Goal: Task Accomplishment & Management: Manage account settings

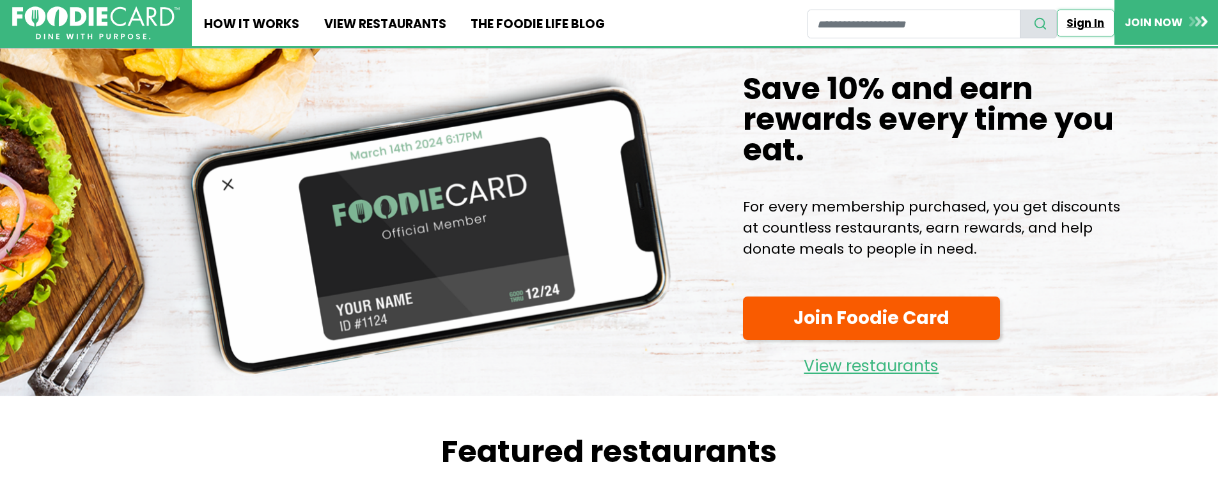
click at [1085, 23] on link "Sign In" at bounding box center [1086, 23] width 58 height 27
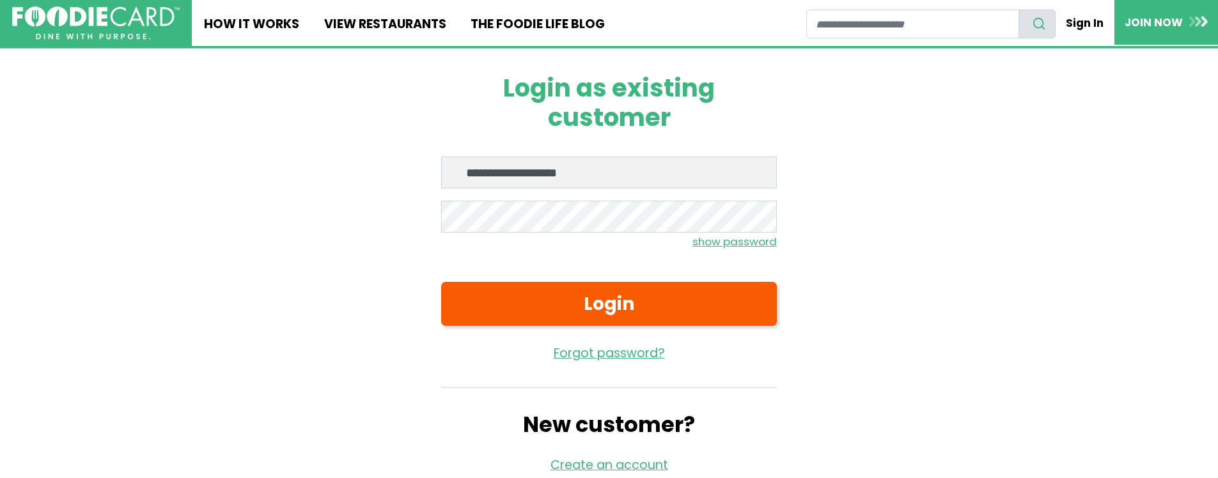
type input "**********"
click at [441, 282] on button "Login" at bounding box center [609, 304] width 336 height 44
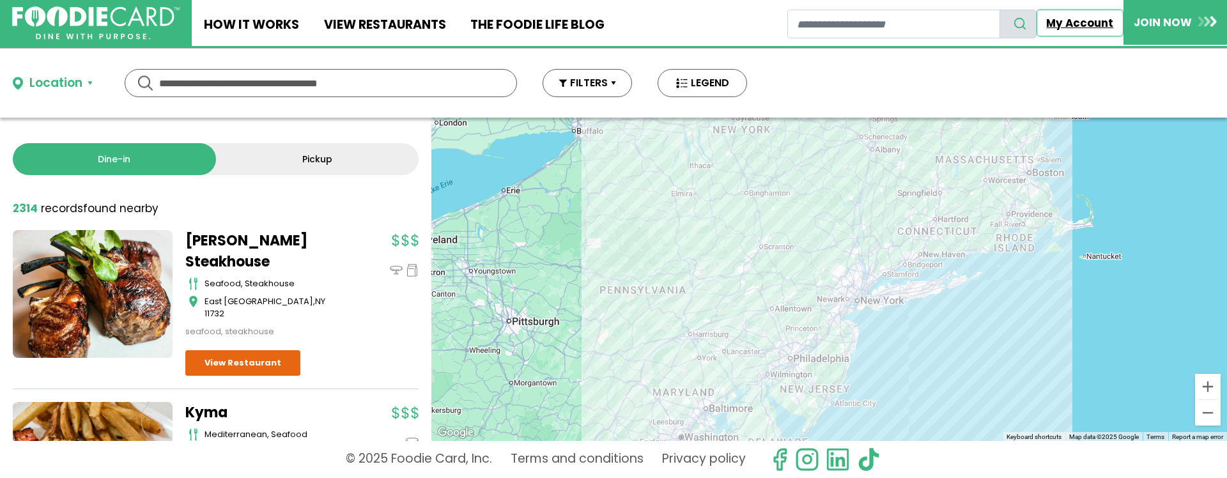
click at [1085, 19] on link "My Account" at bounding box center [1080, 23] width 87 height 27
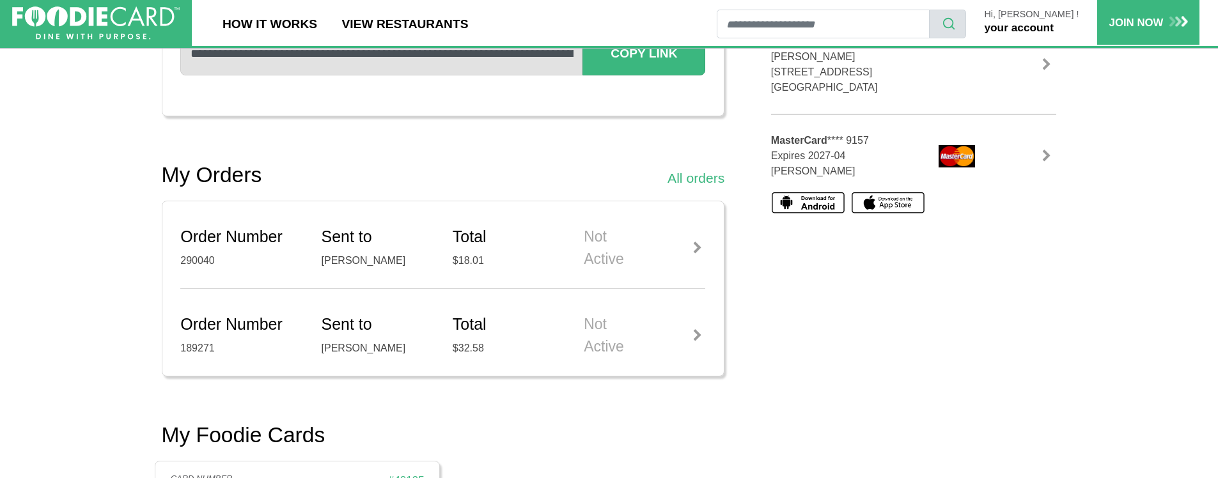
scroll to position [430, 0]
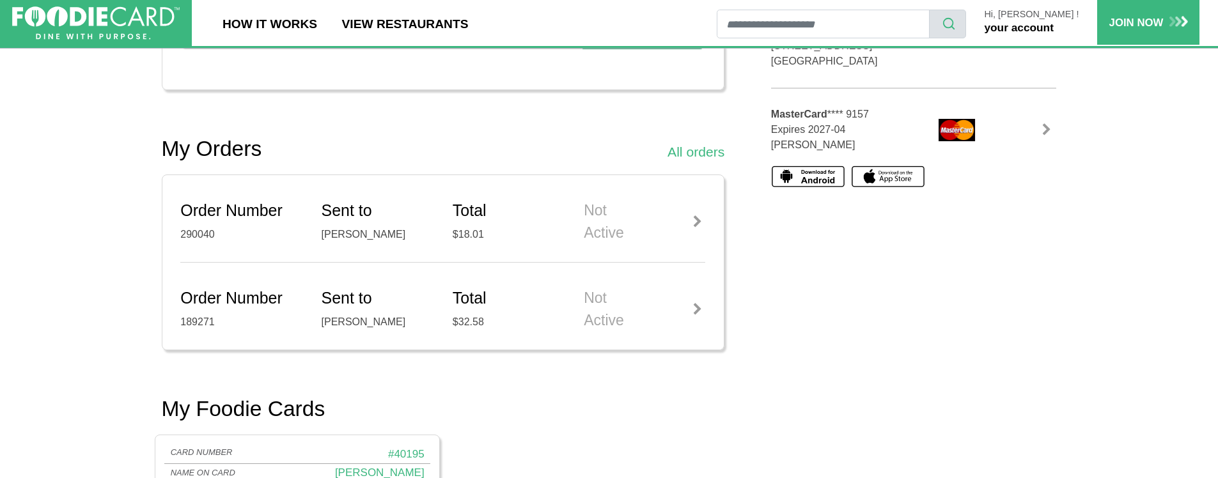
click at [1042, 127] on link at bounding box center [1046, 129] width 19 height 13
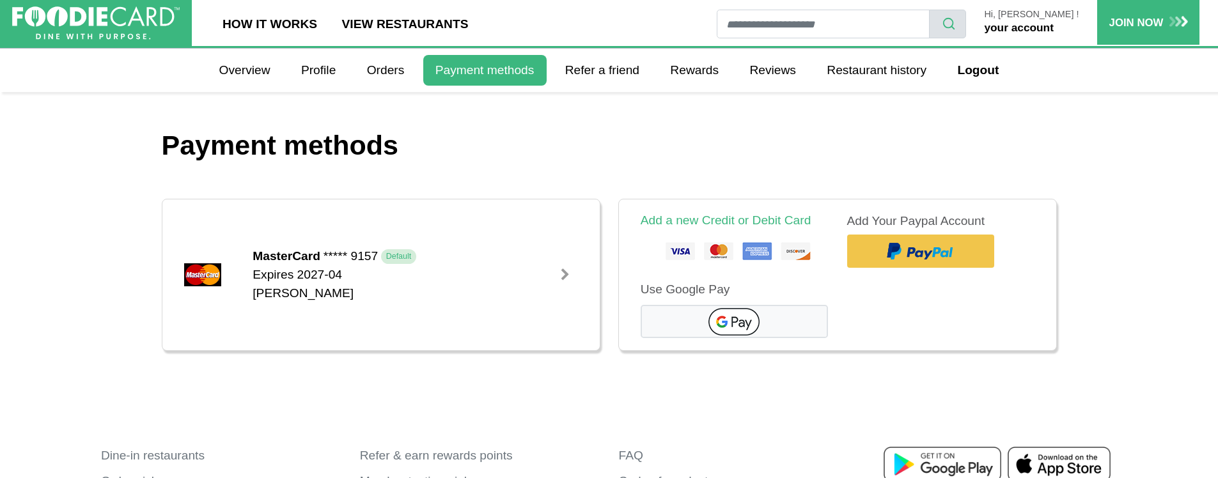
click at [562, 277] on div at bounding box center [565, 274] width 13 height 13
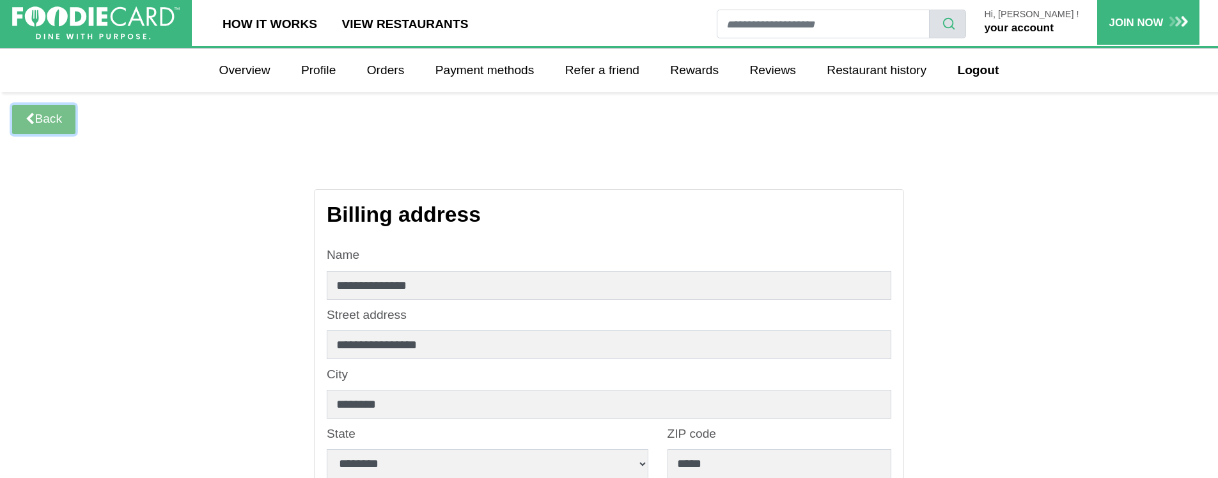
click at [54, 113] on link "Back" at bounding box center [43, 119] width 63 height 29
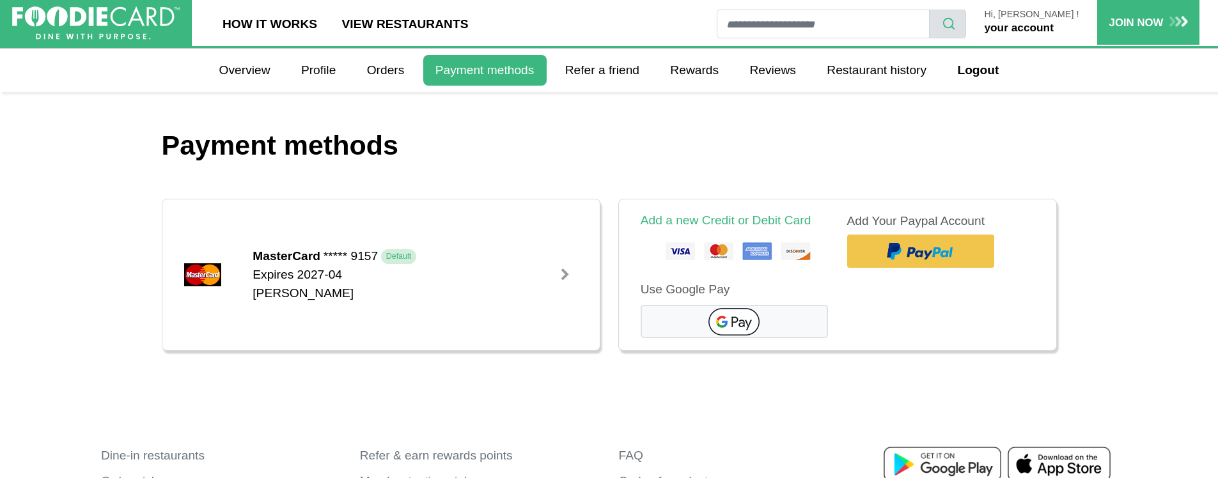
click at [405, 256] on span "Default" at bounding box center [398, 256] width 35 height 14
click at [402, 258] on span "Default" at bounding box center [398, 256] width 35 height 14
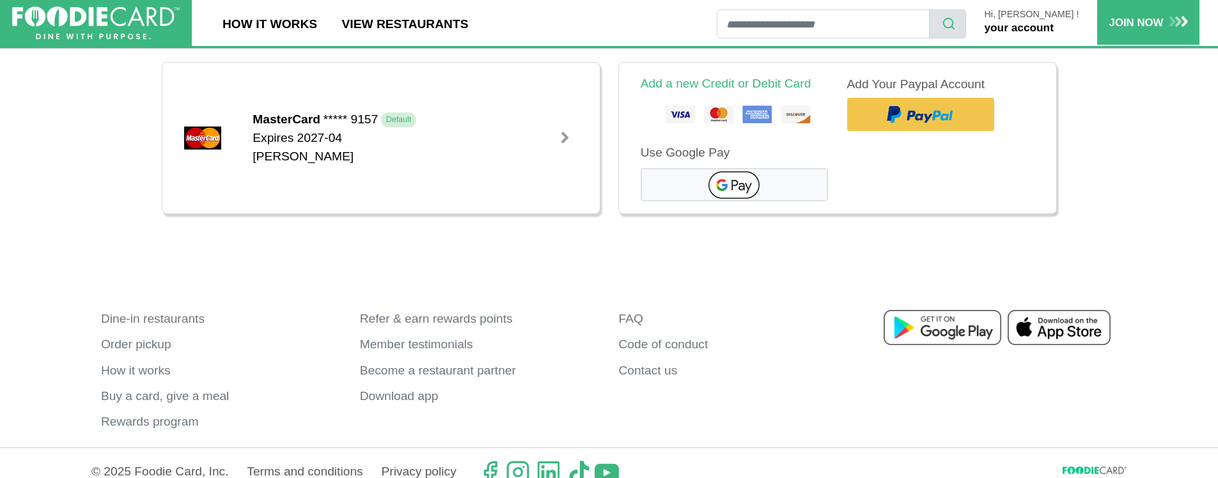
scroll to position [156, 0]
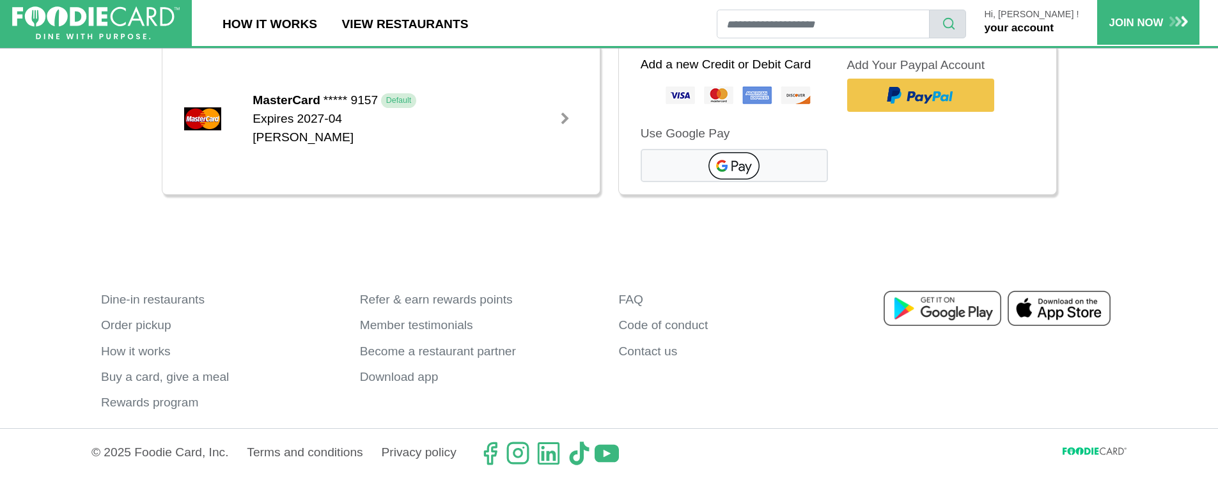
click at [717, 63] on link "Add a new Credit or Debit Card" at bounding box center [726, 64] width 171 height 13
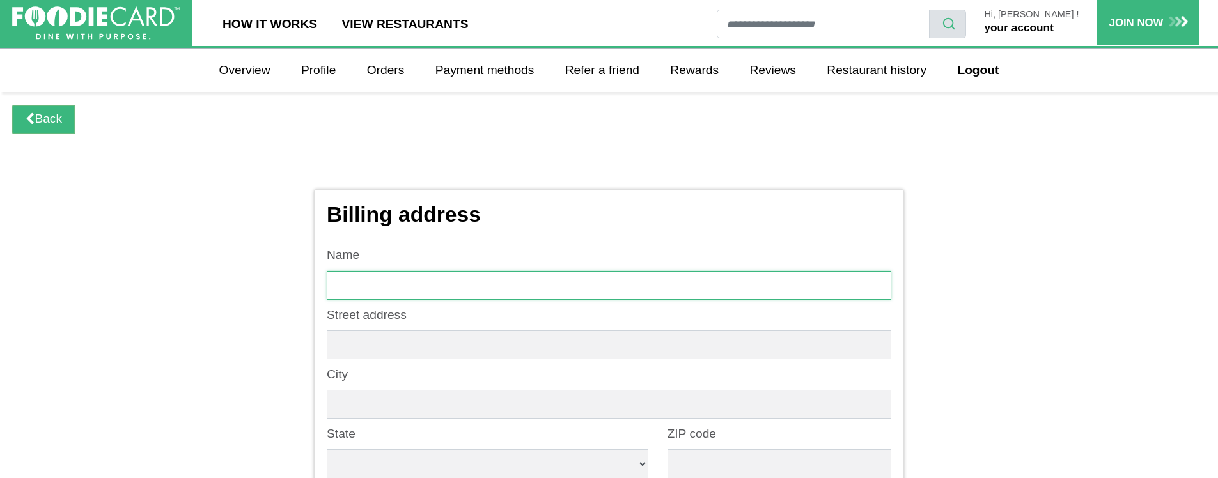
drag, startPoint x: 385, startPoint y: 288, endPoint x: 378, endPoint y: 268, distance: 21.3
click at [384, 288] on input "text" at bounding box center [609, 285] width 564 height 29
type input "**********"
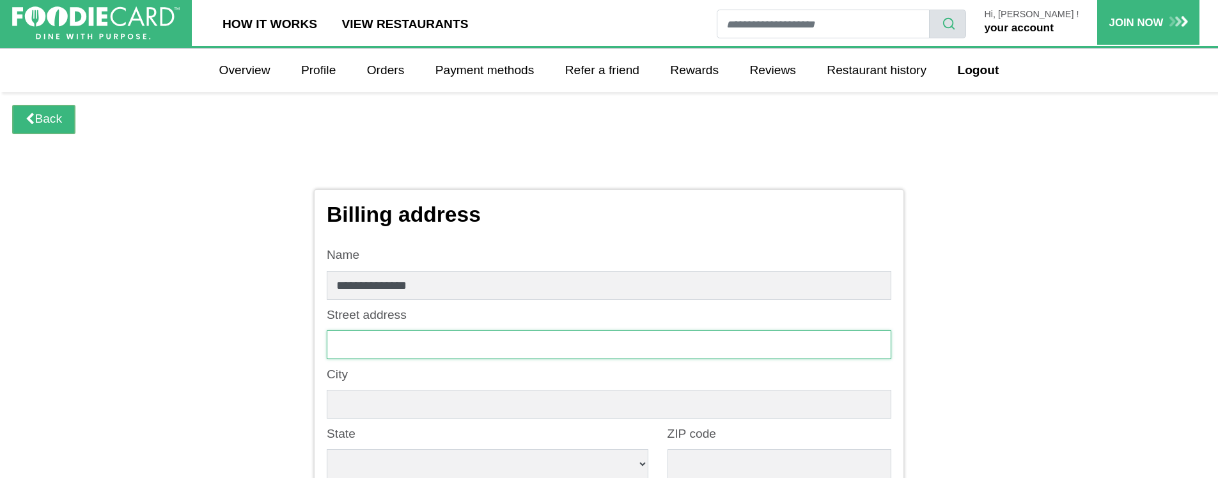
click at [400, 343] on input "text" at bounding box center [609, 345] width 564 height 29
type input "*"
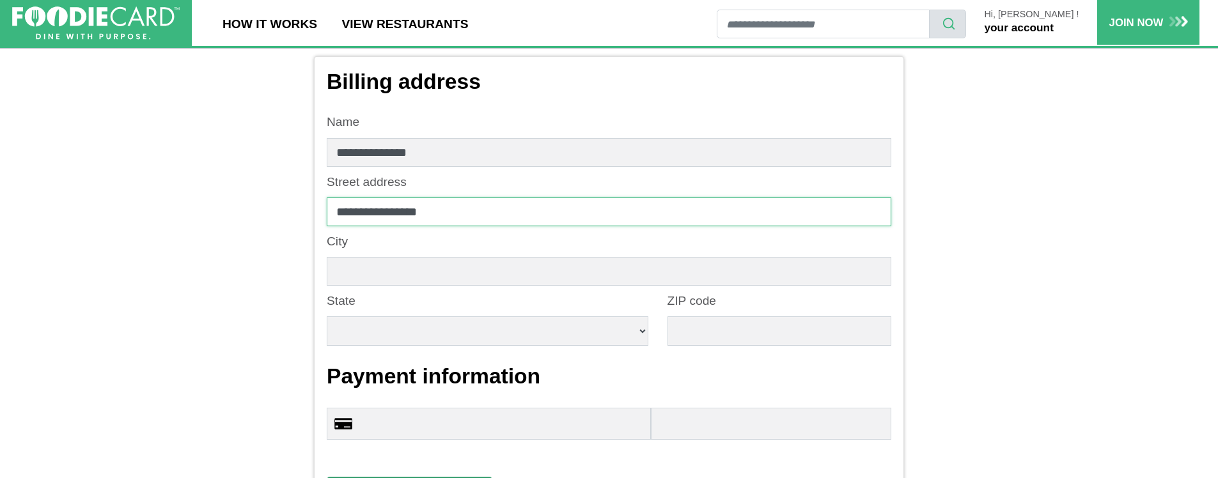
scroll to position [139, 0]
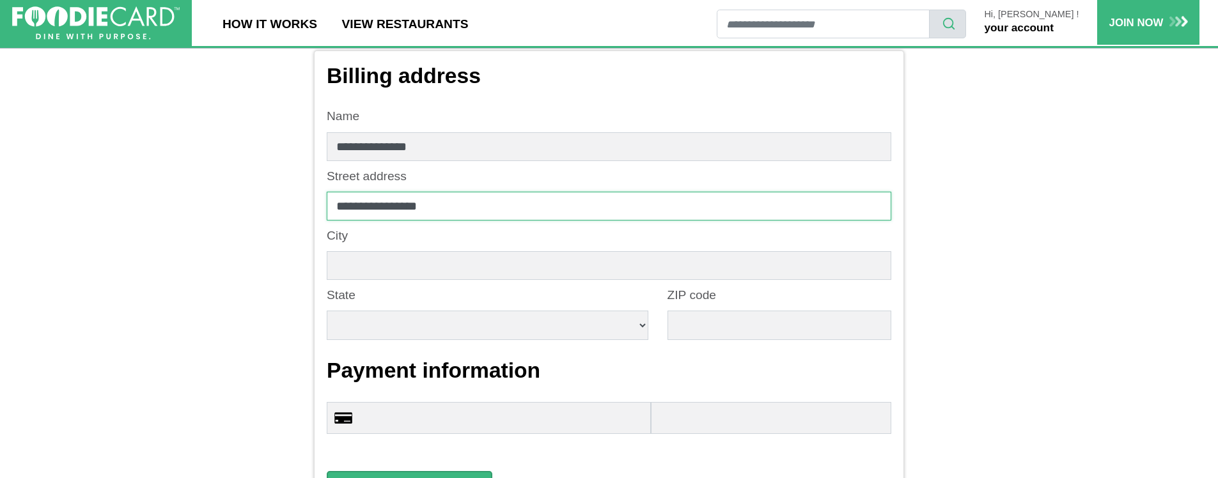
type input "**********"
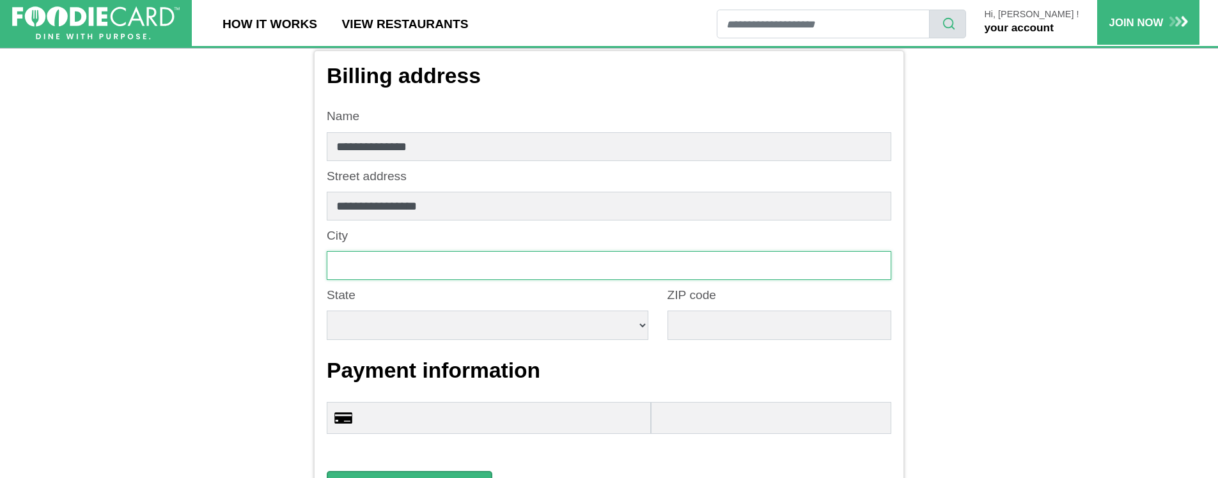
click at [446, 272] on input "text" at bounding box center [609, 265] width 564 height 29
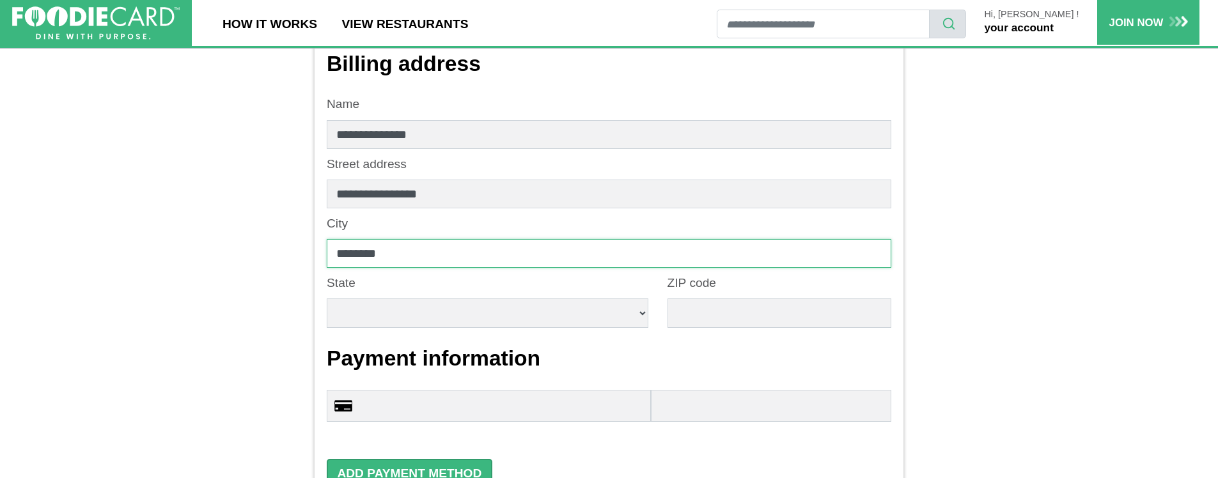
scroll to position [155, 0]
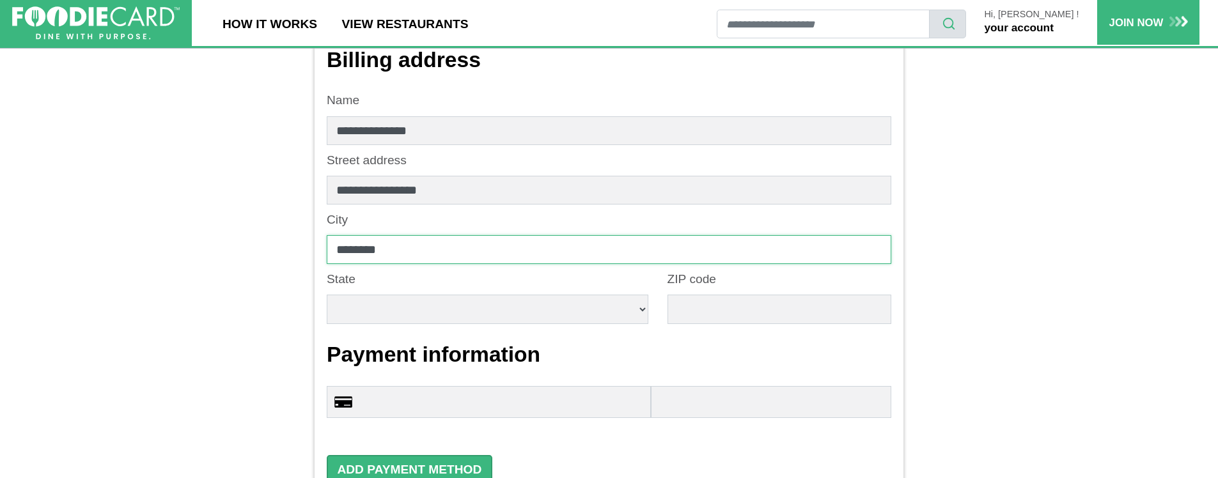
type input "********"
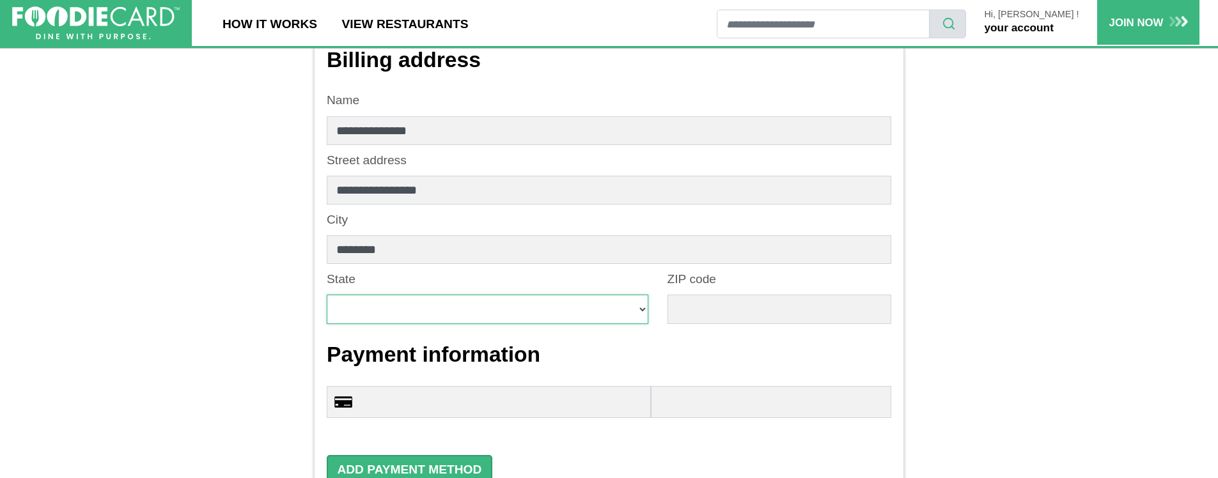
click at [499, 302] on select "**********" at bounding box center [488, 309] width 322 height 29
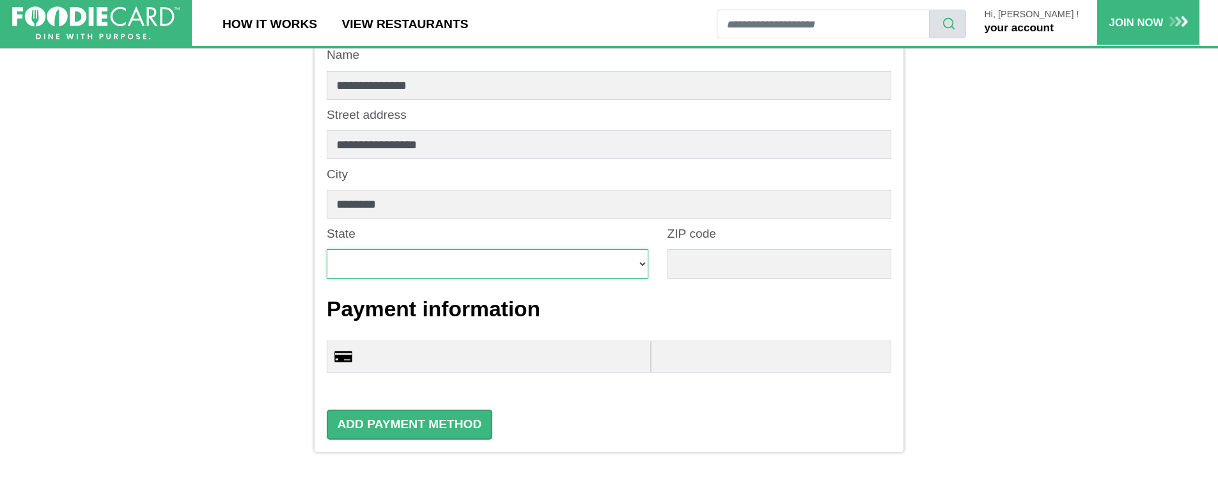
scroll to position [206, 0]
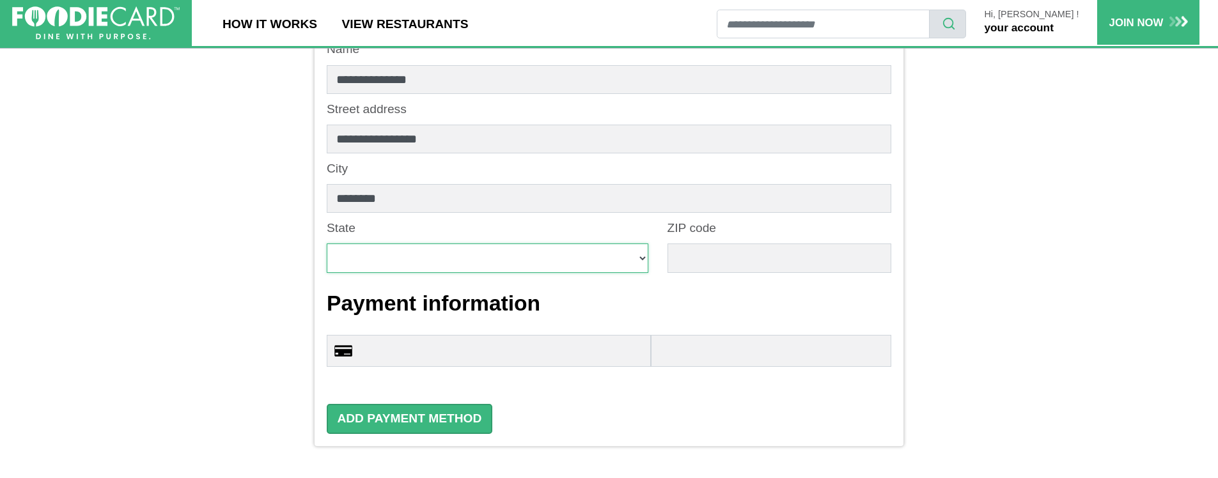
click at [394, 263] on select "**********" at bounding box center [488, 258] width 322 height 29
select select "**"
click at [327, 244] on select "**********" at bounding box center [488, 258] width 322 height 29
drag, startPoint x: 743, startPoint y: 260, endPoint x: 732, endPoint y: 240, distance: 22.6
click at [742, 260] on input "text" at bounding box center [779, 258] width 224 height 29
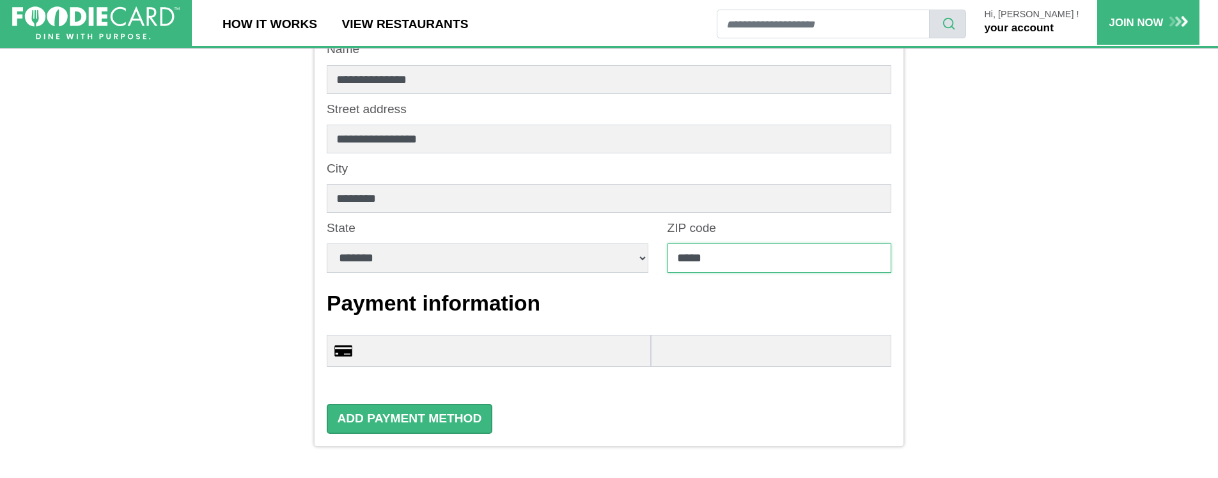
type input "*****"
click at [572, 336] on div at bounding box center [489, 351] width 324 height 32
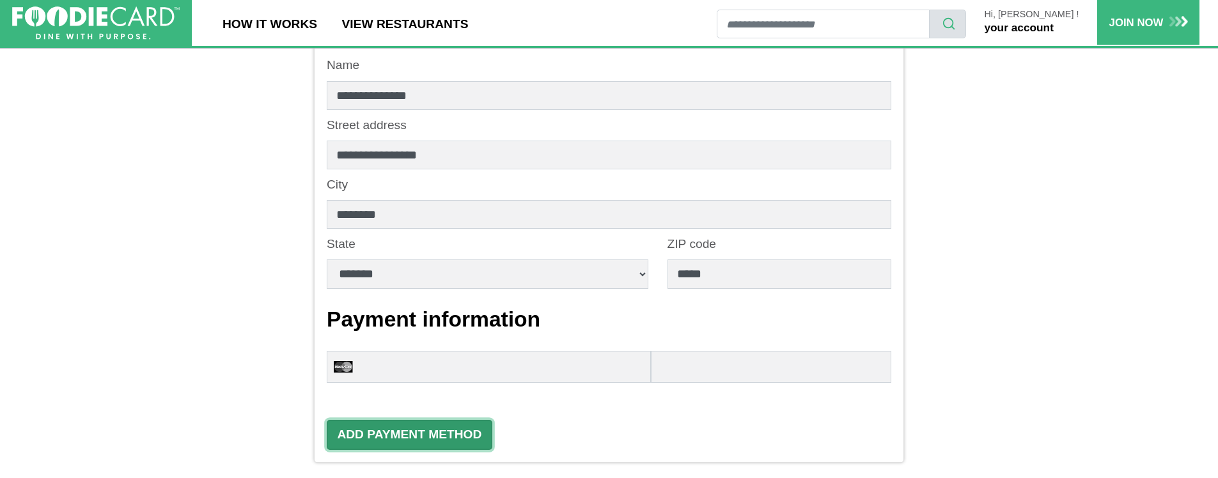
click at [421, 437] on button "Add Payment Method" at bounding box center [410, 435] width 166 height 30
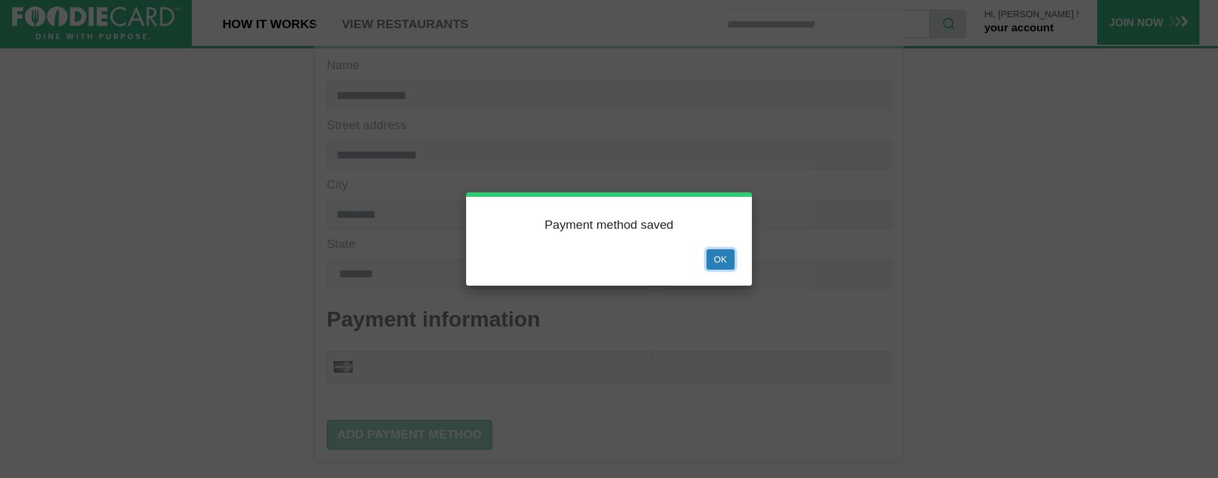
click at [717, 260] on button "Ok" at bounding box center [720, 259] width 28 height 20
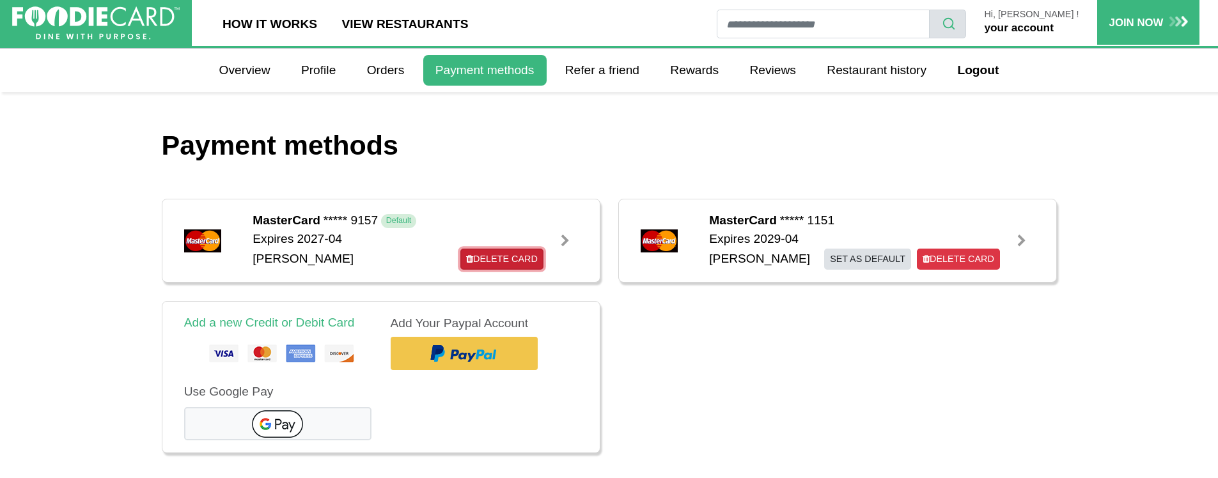
click at [520, 260] on link "Delete Card" at bounding box center [501, 259] width 82 height 21
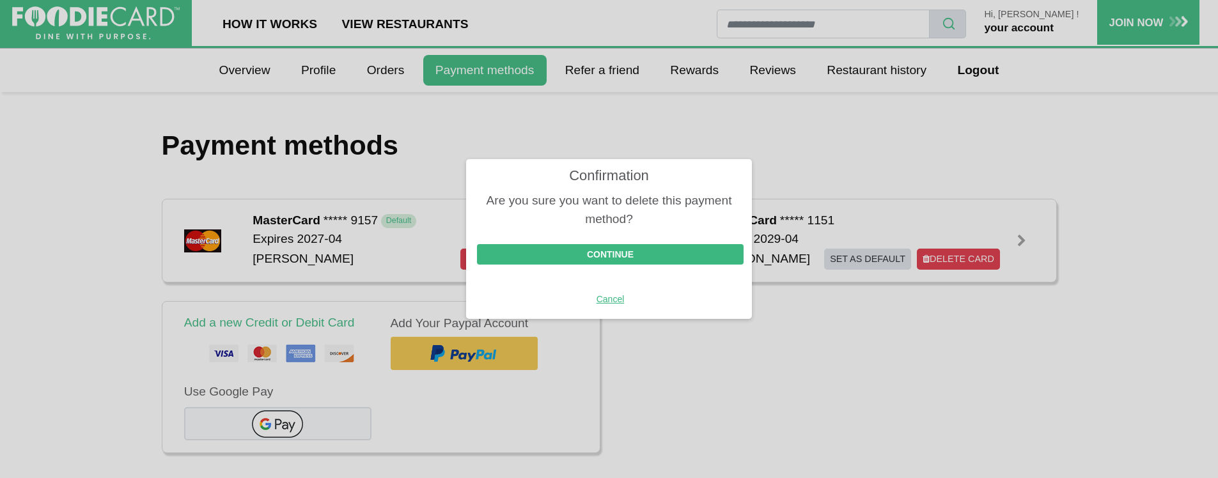
click at [602, 265] on div "Continue Cancel" at bounding box center [609, 281] width 267 height 75
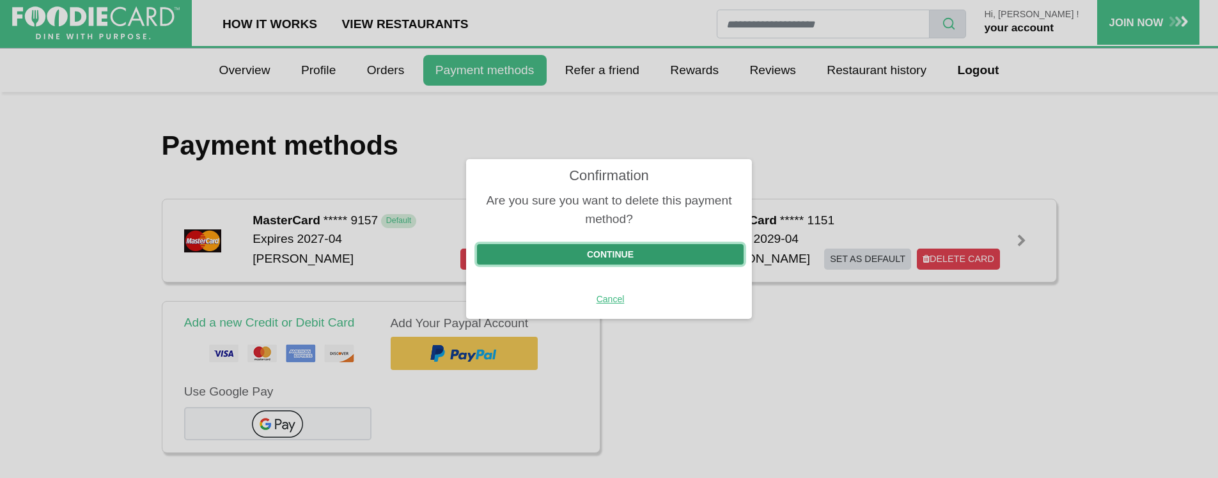
click at [607, 253] on button "Continue" at bounding box center [610, 254] width 267 height 20
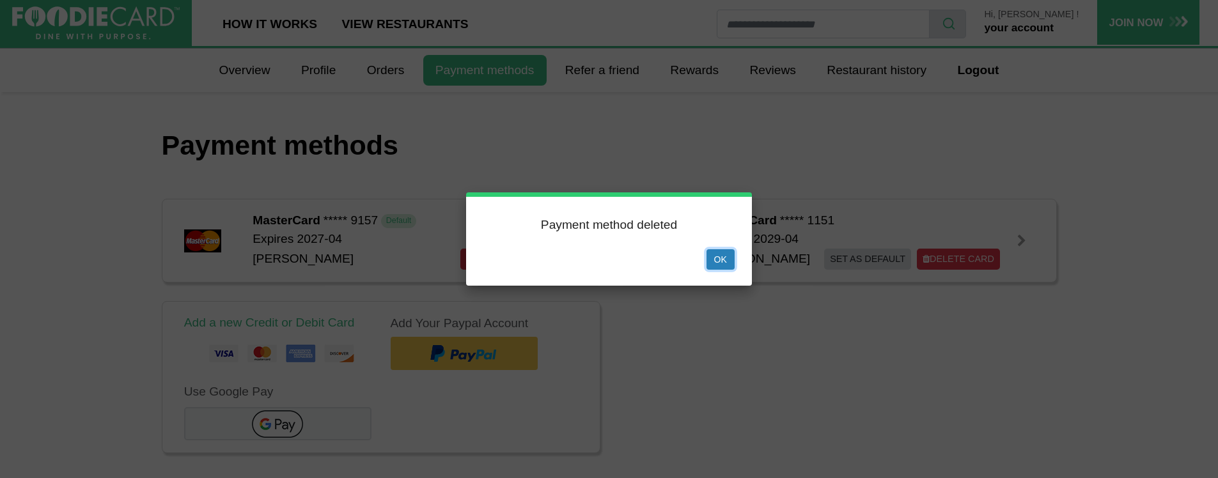
click at [718, 258] on button "Ok" at bounding box center [720, 259] width 28 height 20
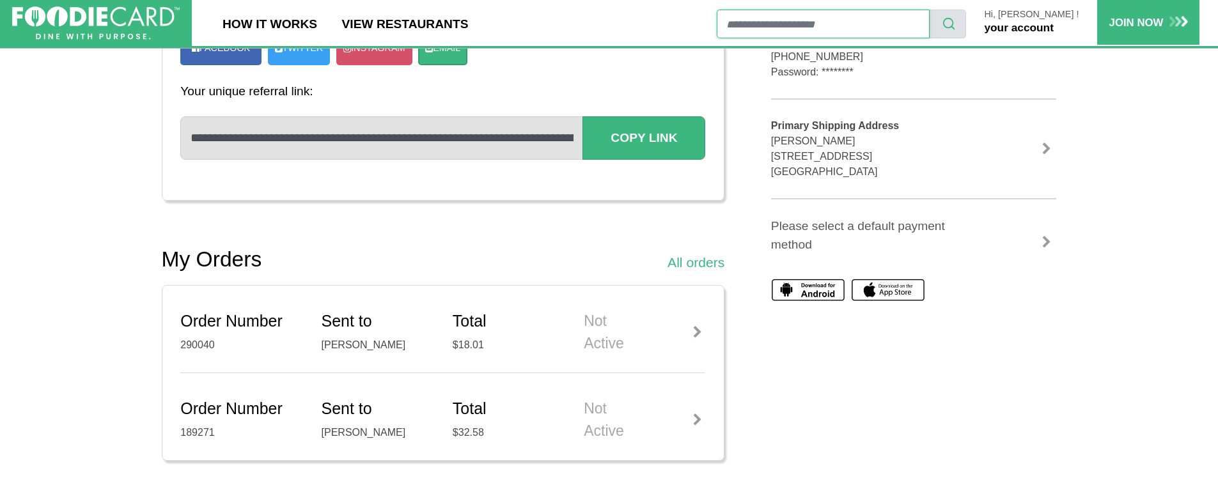
scroll to position [334, 0]
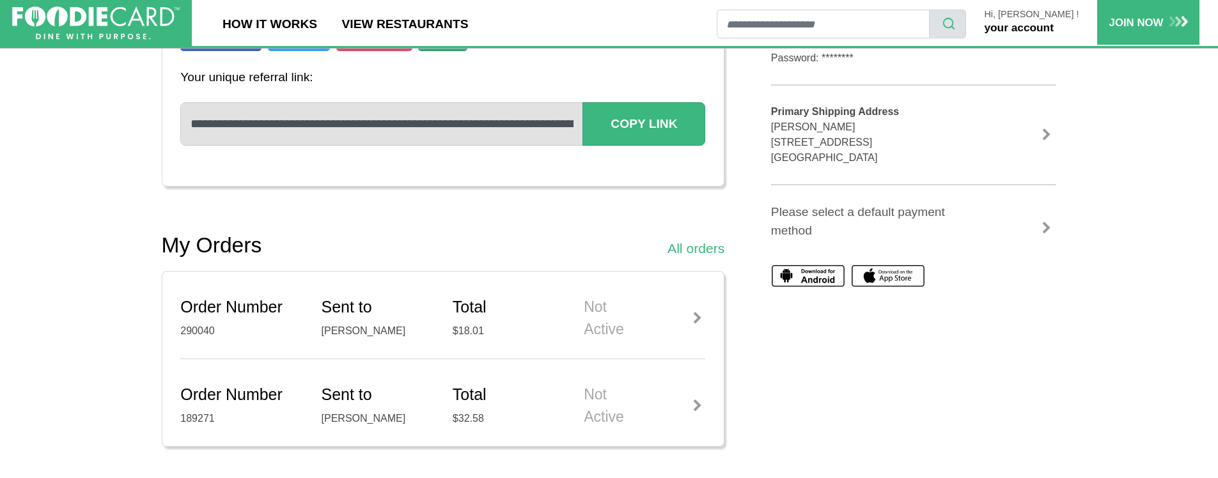
click at [1044, 231] on link at bounding box center [1046, 228] width 19 height 13
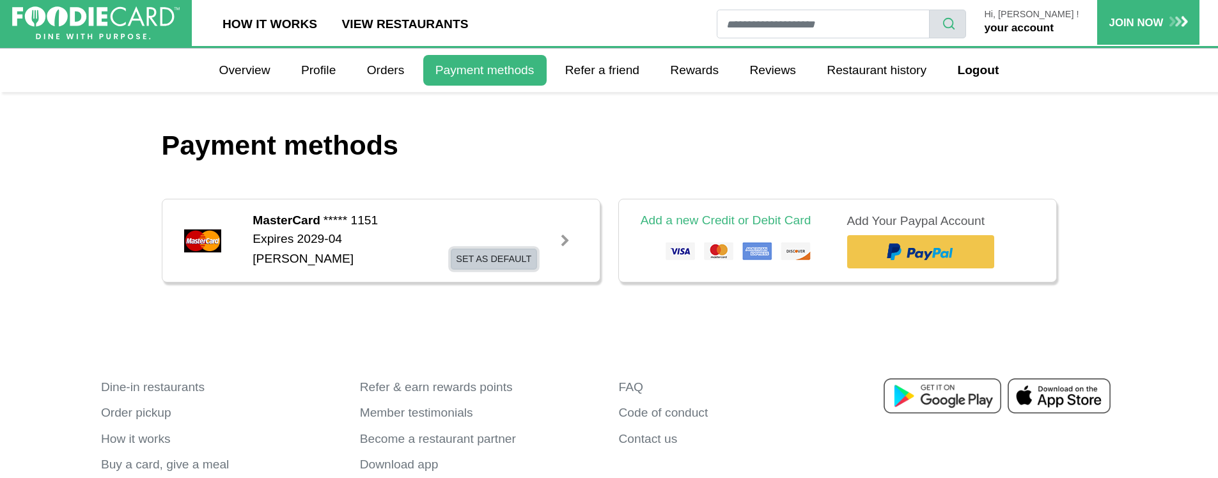
click at [509, 258] on button "Set as default" at bounding box center [494, 259] width 86 height 21
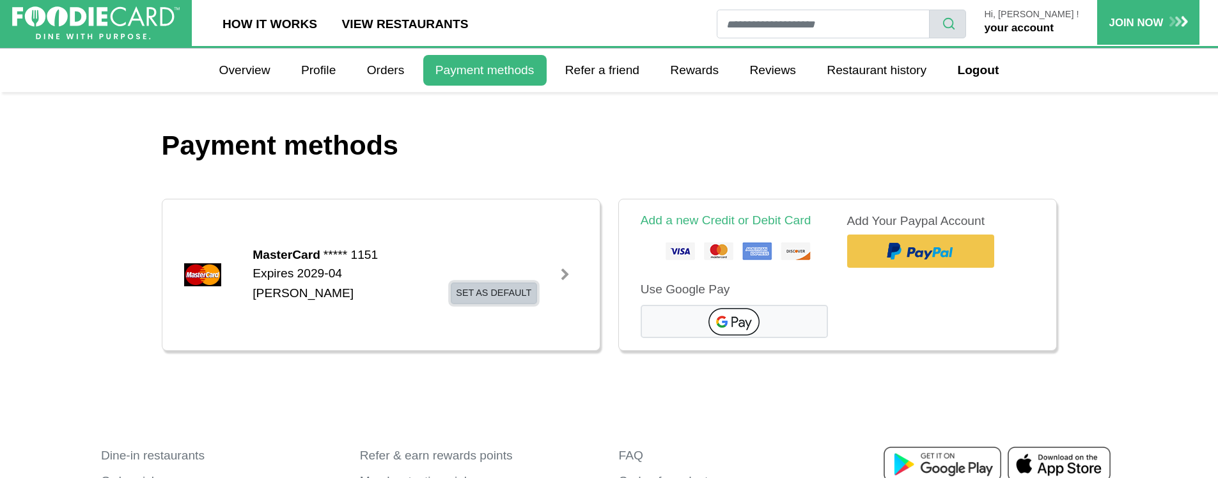
click at [485, 296] on button "Set as default" at bounding box center [494, 293] width 86 height 21
click at [563, 276] on div at bounding box center [565, 274] width 13 height 13
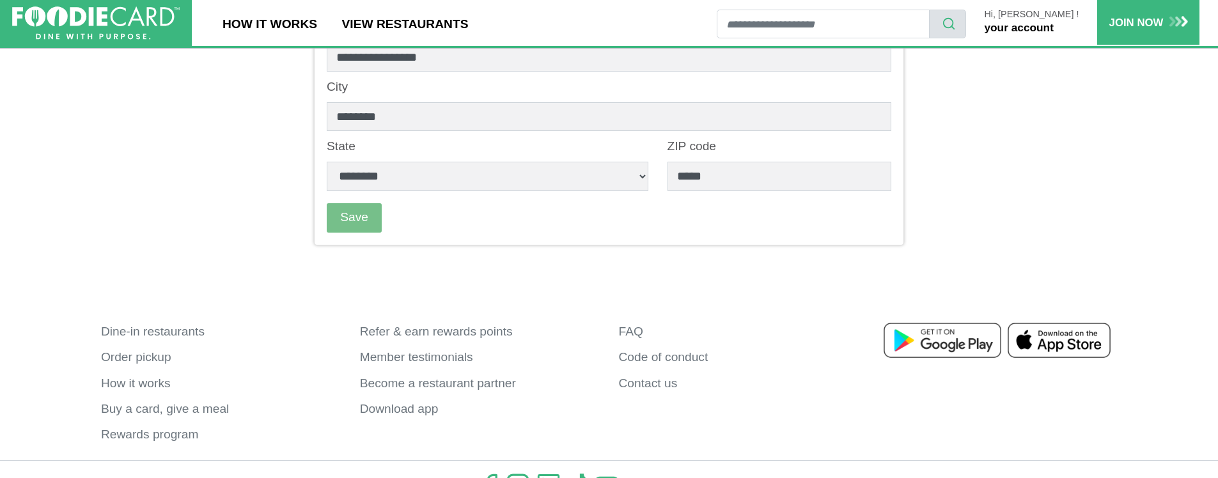
scroll to position [123, 0]
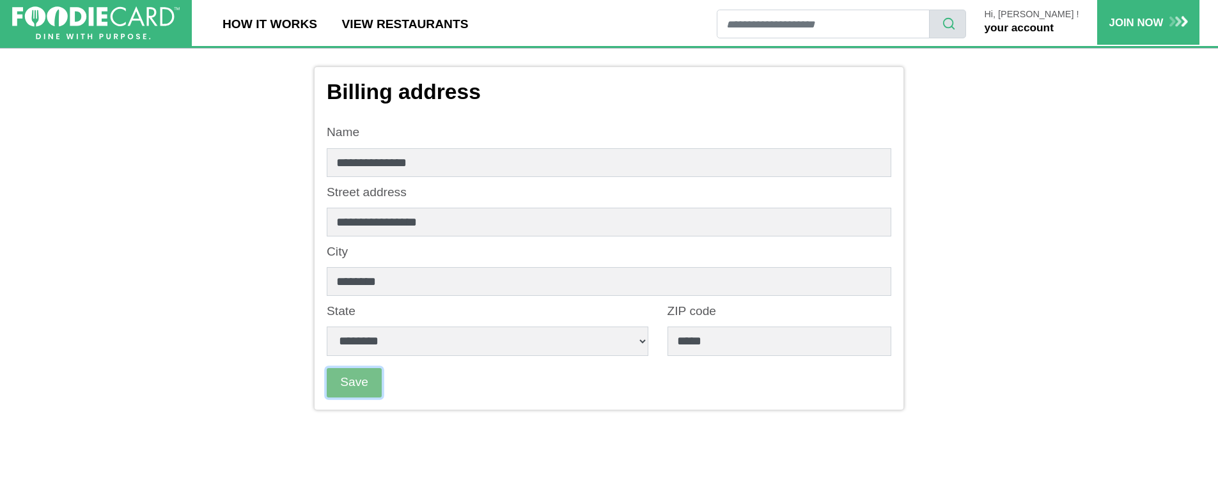
click at [348, 383] on button "Save" at bounding box center [354, 382] width 55 height 29
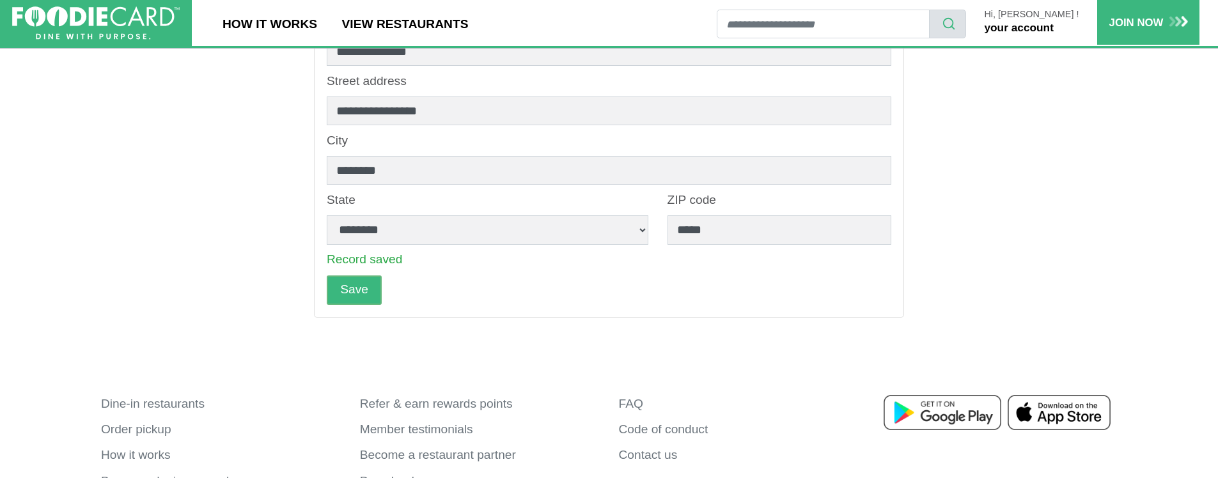
scroll to position [263, 0]
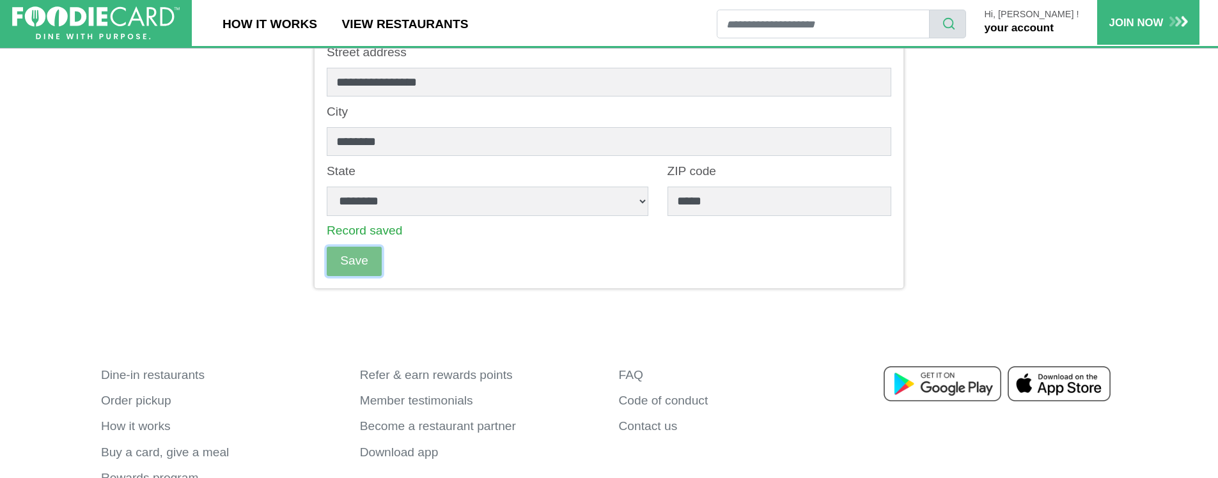
click at [353, 264] on button "Save" at bounding box center [354, 261] width 55 height 29
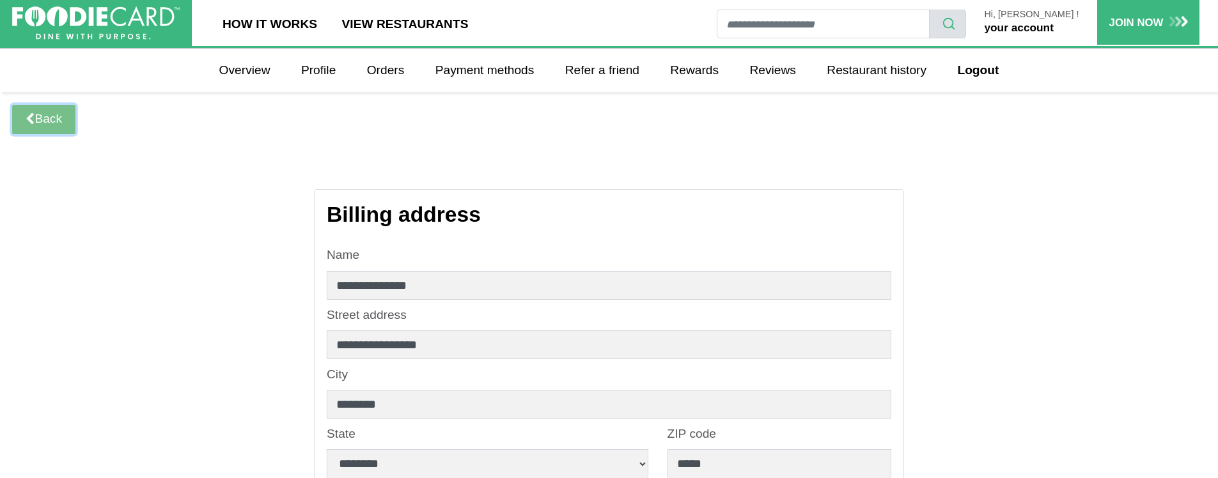
click at [61, 117] on link "Back" at bounding box center [43, 119] width 63 height 29
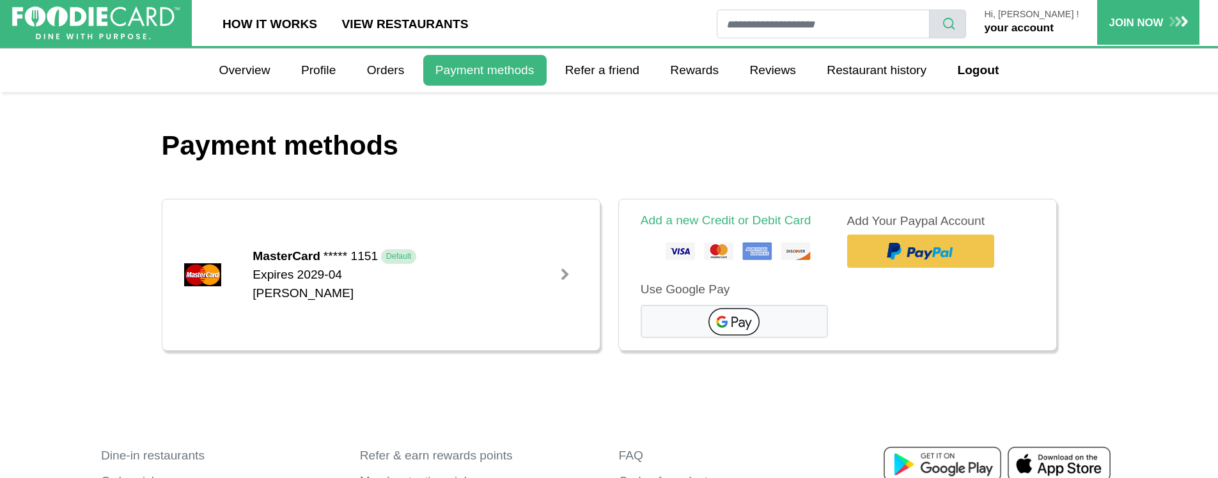
click at [1043, 31] on link "your account" at bounding box center [1018, 27] width 69 height 13
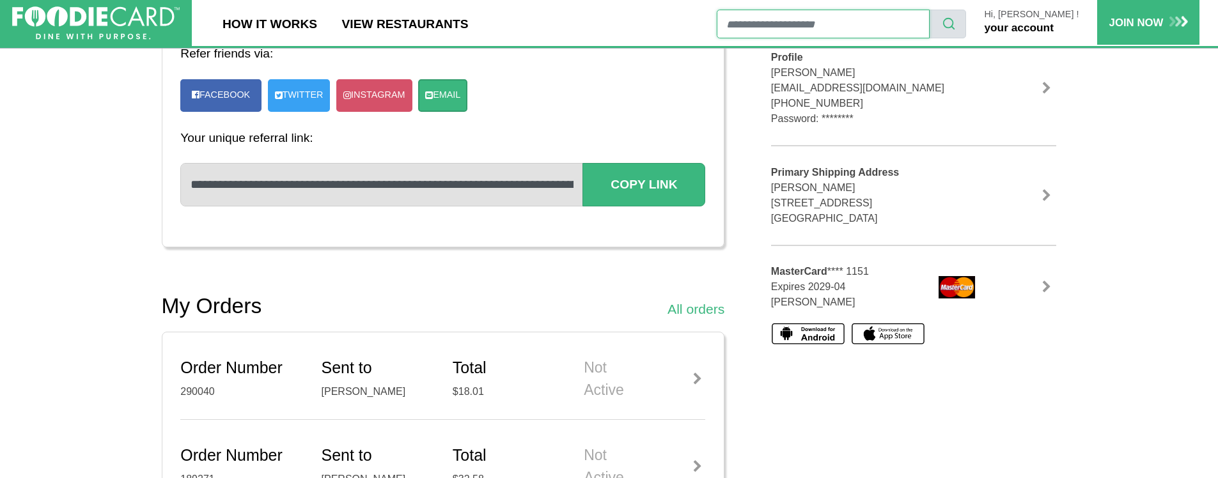
scroll to position [293, 0]
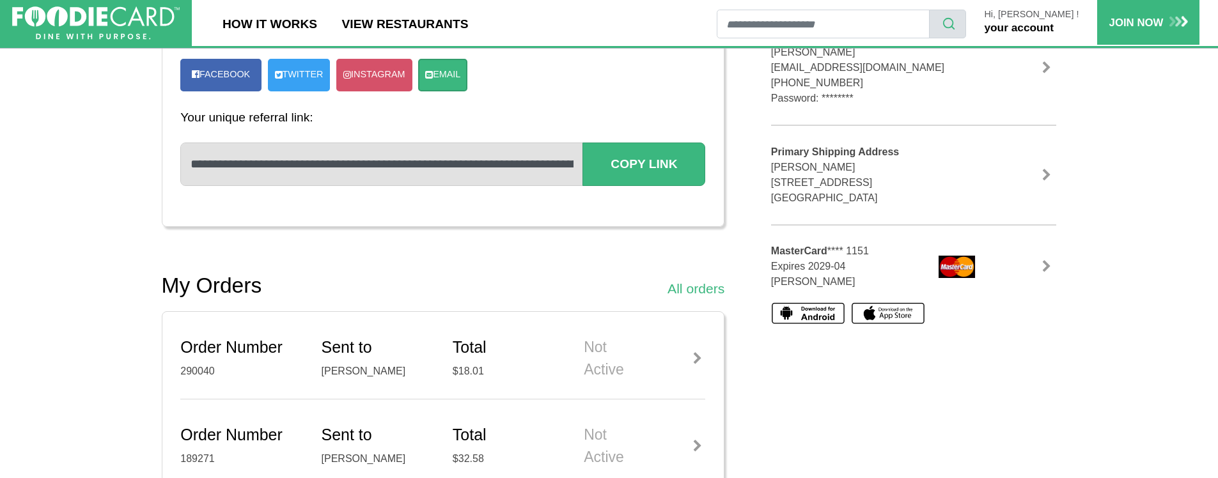
click at [692, 357] on div at bounding box center [697, 358] width 16 height 13
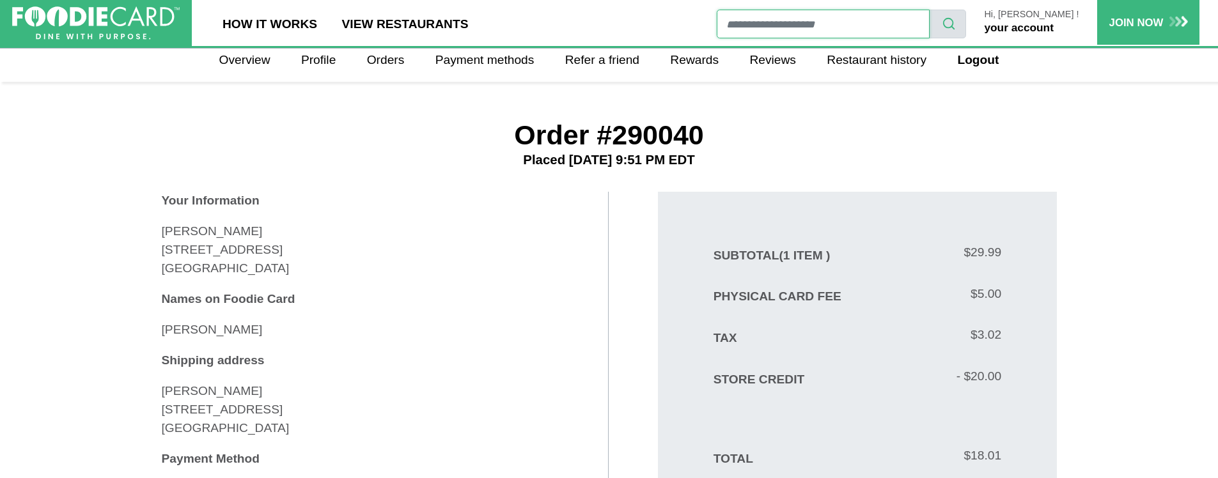
scroll to position [16, 0]
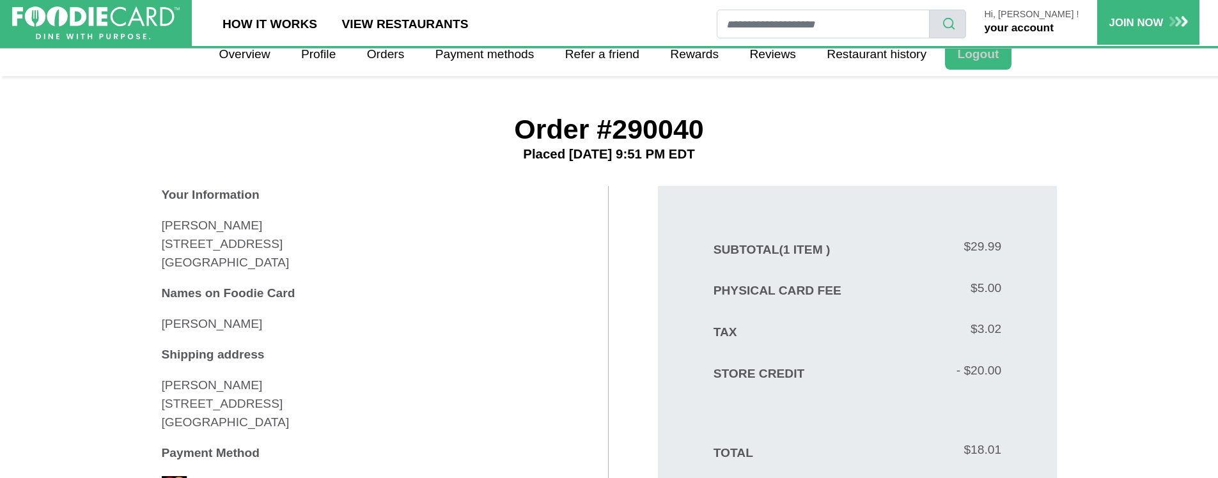
click at [986, 59] on link "Logout" at bounding box center [978, 54] width 66 height 31
